Goal: Task Accomplishment & Management: Use online tool/utility

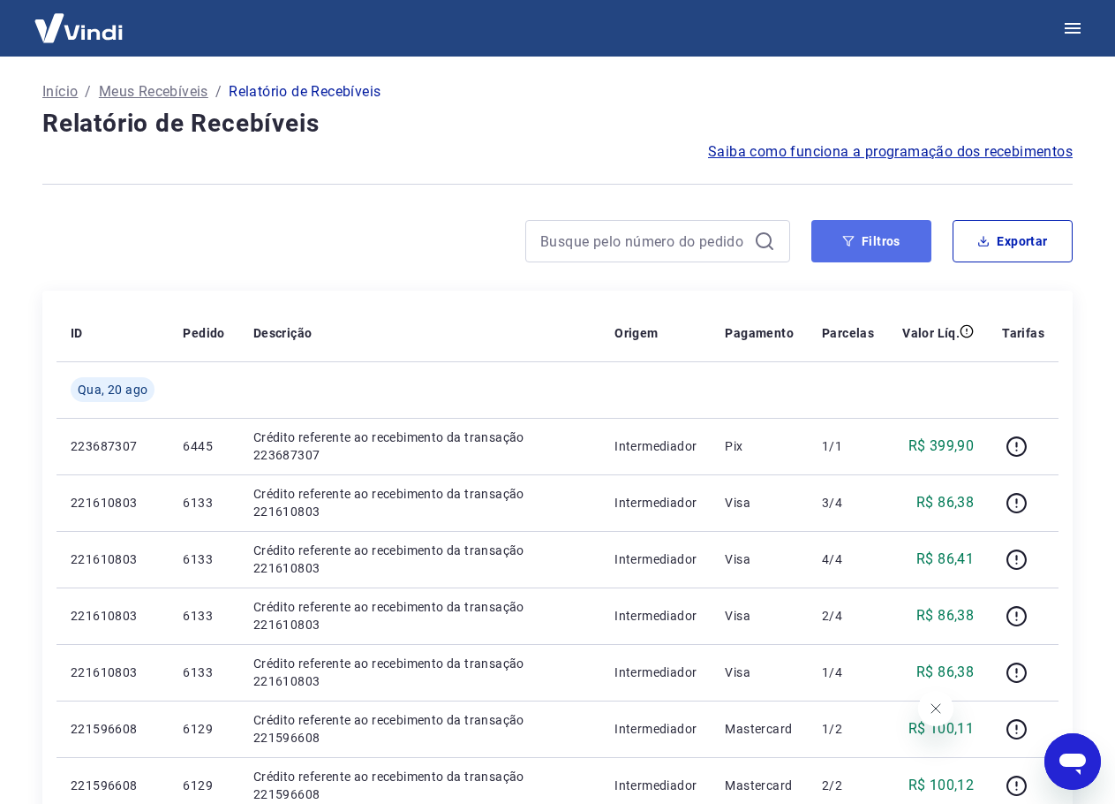
click at [871, 238] on button "Filtros" at bounding box center [872, 241] width 120 height 42
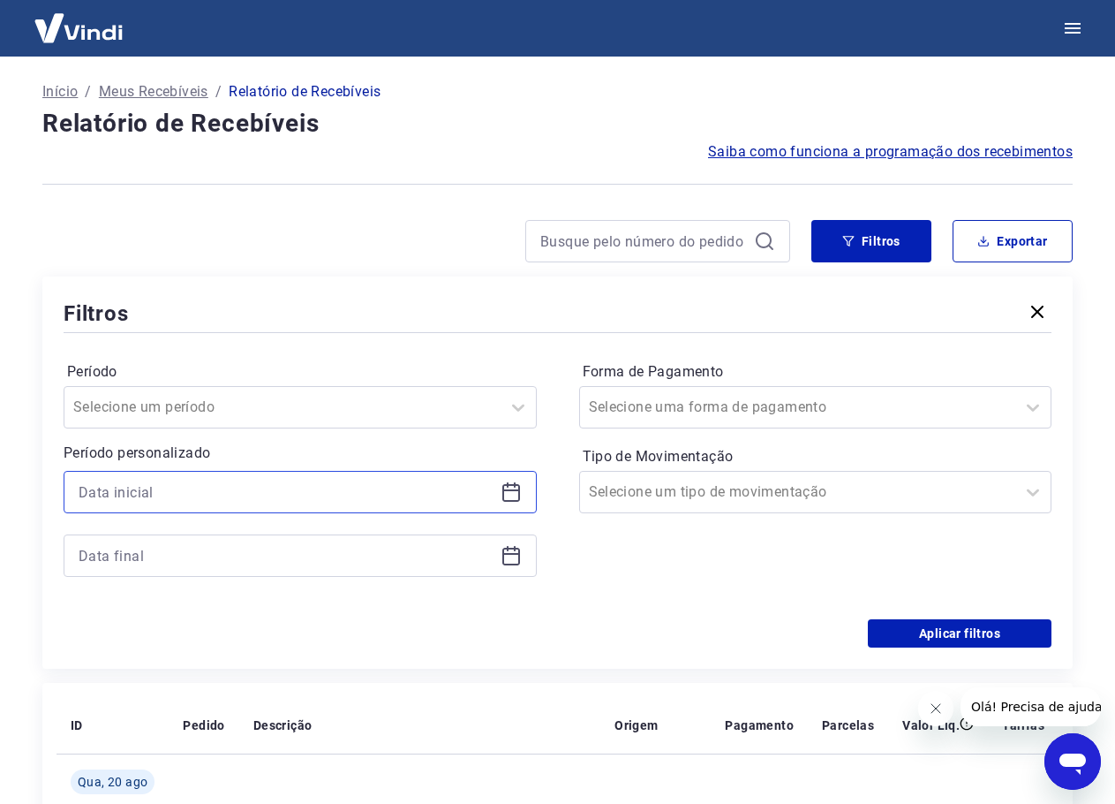
click at [193, 491] on input at bounding box center [286, 492] width 415 height 26
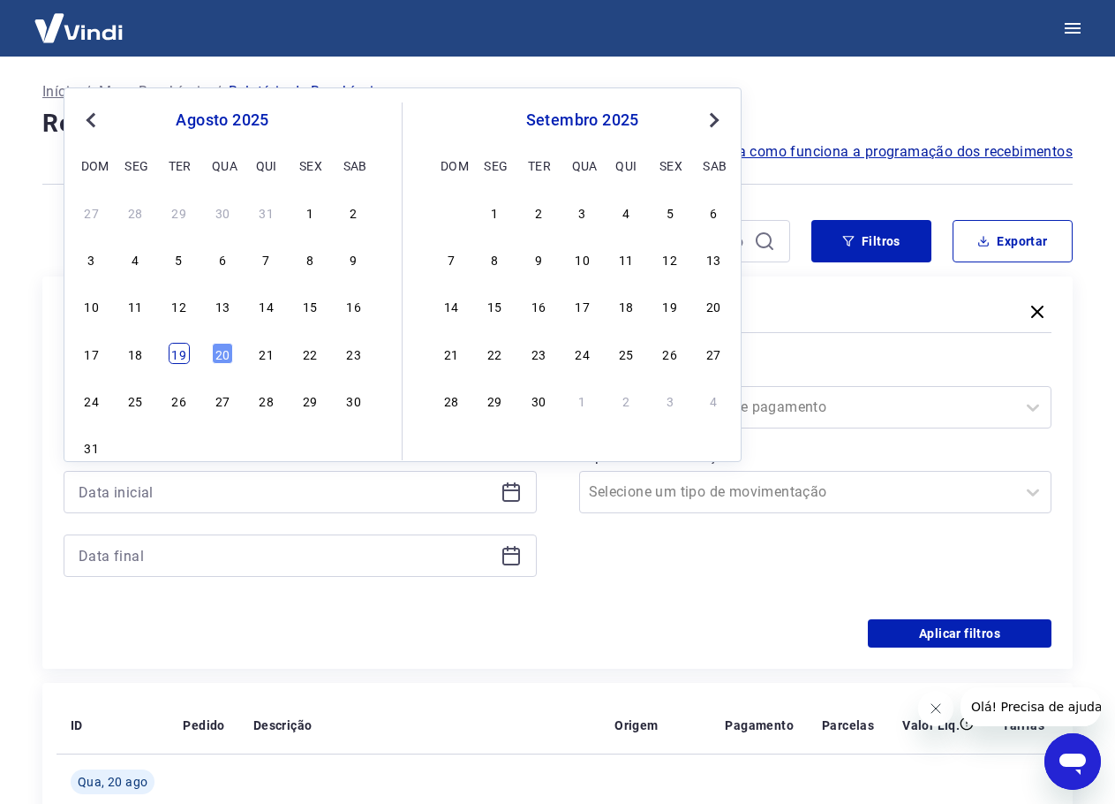
click at [171, 358] on div "19" at bounding box center [179, 353] width 21 height 21
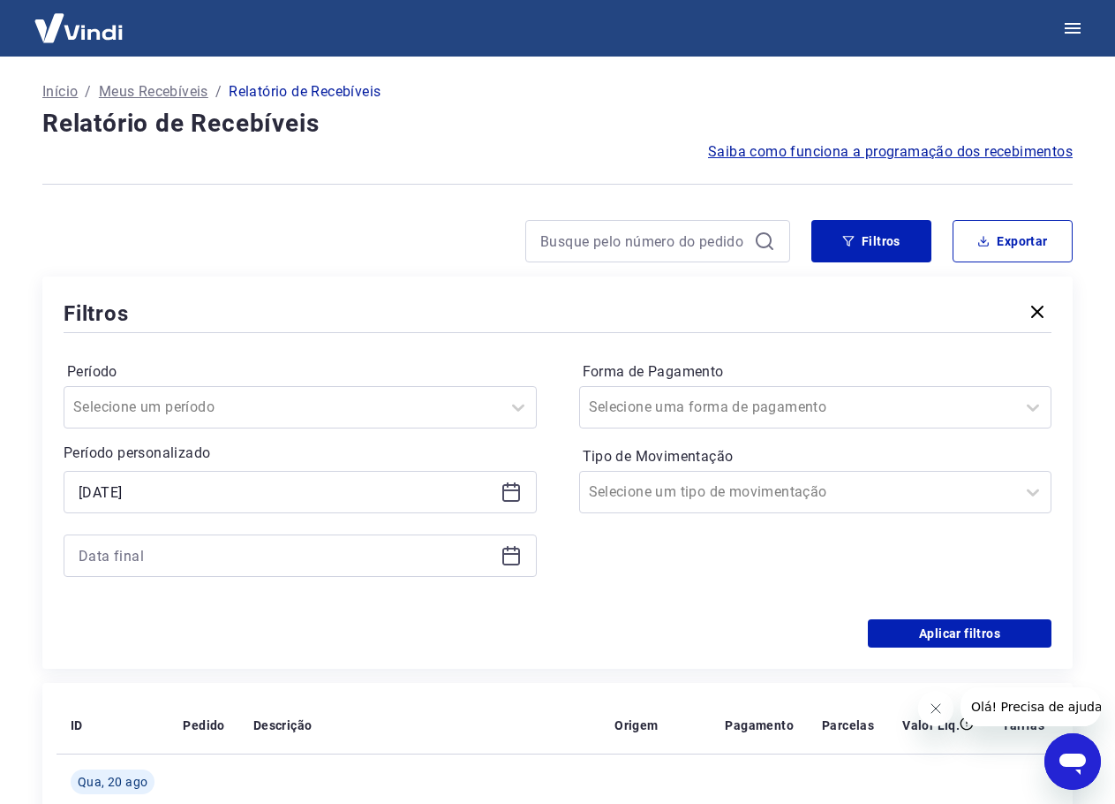
type input "[DATE]"
click at [240, 550] on input at bounding box center [286, 555] width 415 height 26
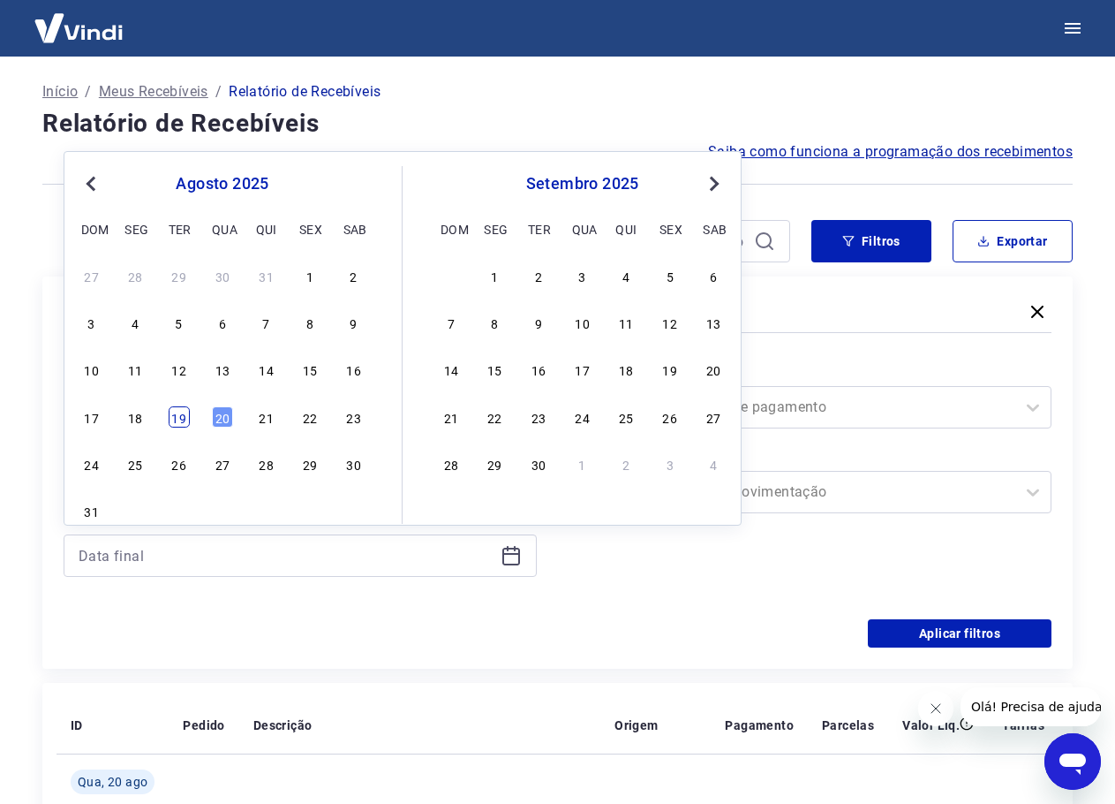
click at [186, 419] on div "19" at bounding box center [179, 416] width 21 height 21
type input "[DATE]"
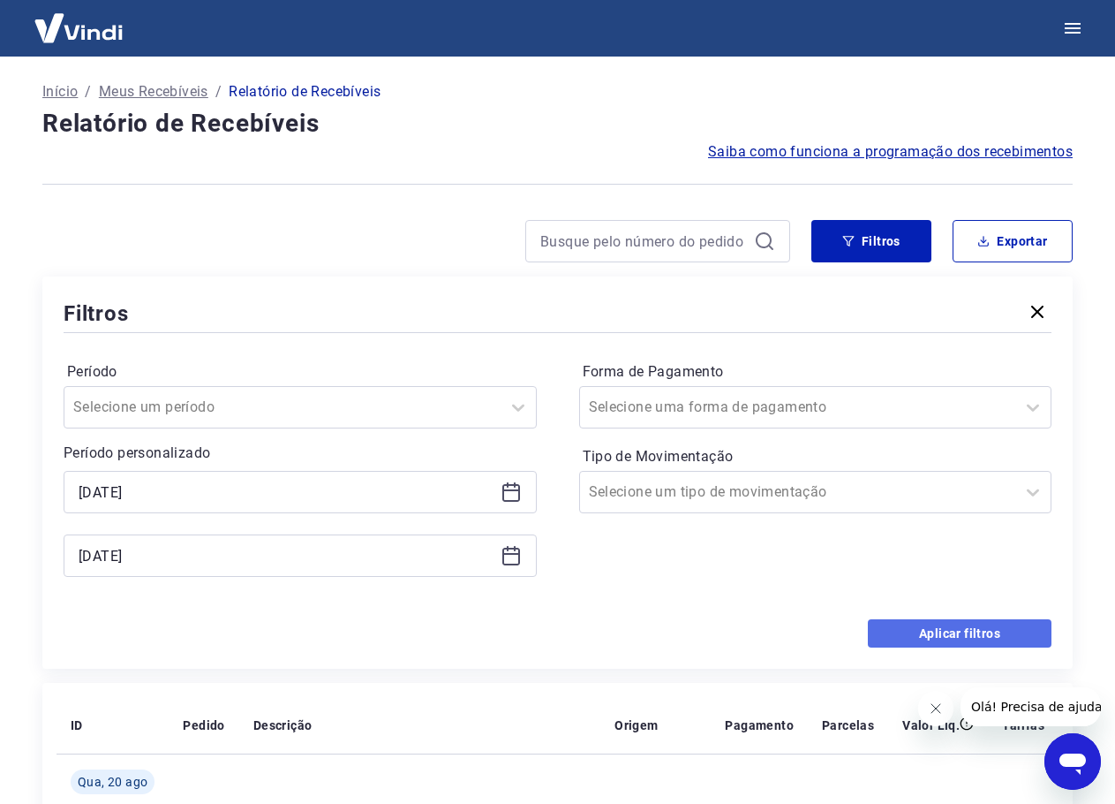
click at [987, 625] on button "Aplicar filtros" at bounding box center [960, 633] width 184 height 28
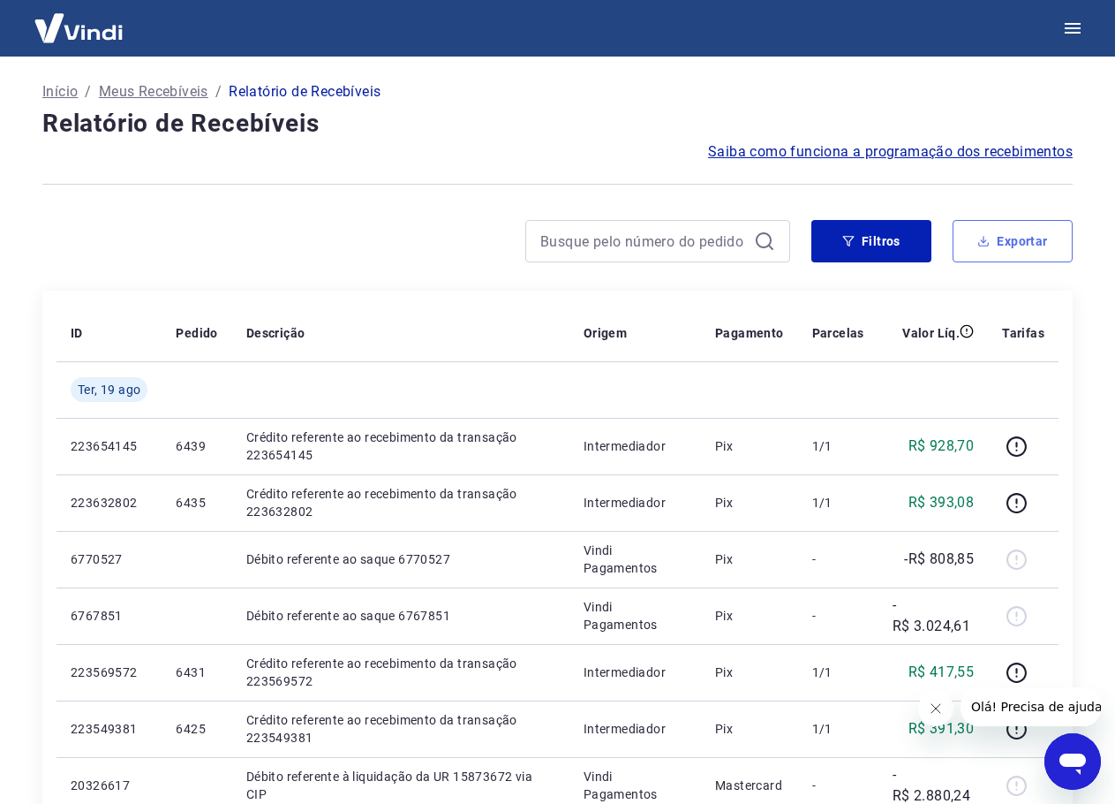
click at [979, 253] on button "Exportar" at bounding box center [1013, 241] width 120 height 42
type input "[DATE]"
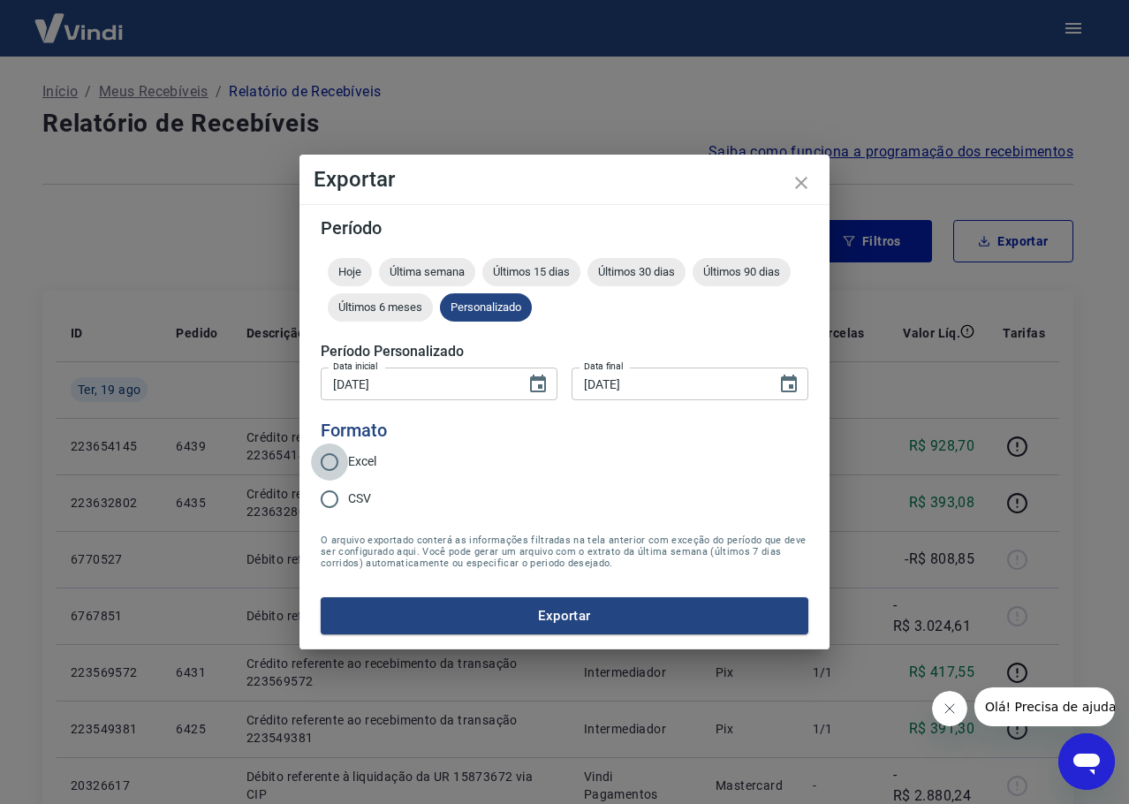
click at [340, 460] on input "Excel" at bounding box center [329, 461] width 37 height 37
radio input "true"
click at [394, 595] on form "Período Hoje Última semana Últimos 15 dias Últimos 30 dias Últimos 90 dias Últi…" at bounding box center [564, 426] width 487 height 415
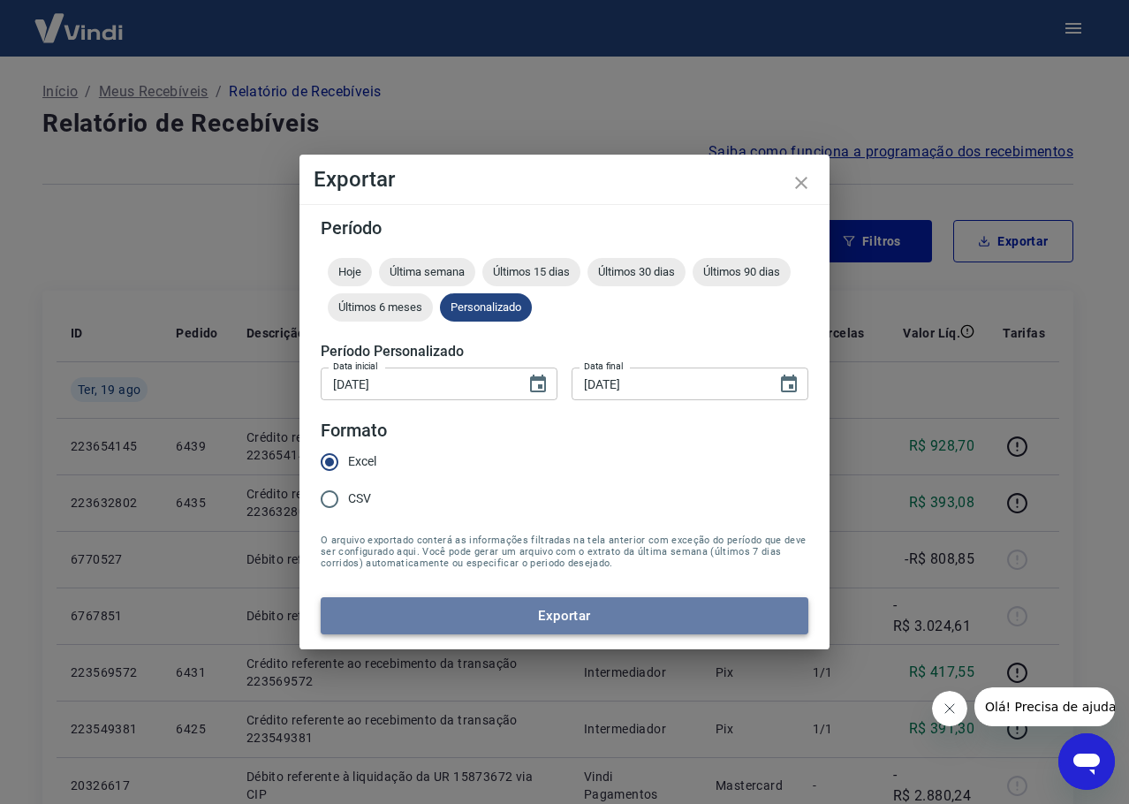
click at [418, 626] on button "Exportar" at bounding box center [564, 615] width 487 height 37
